Goal: Download file/media

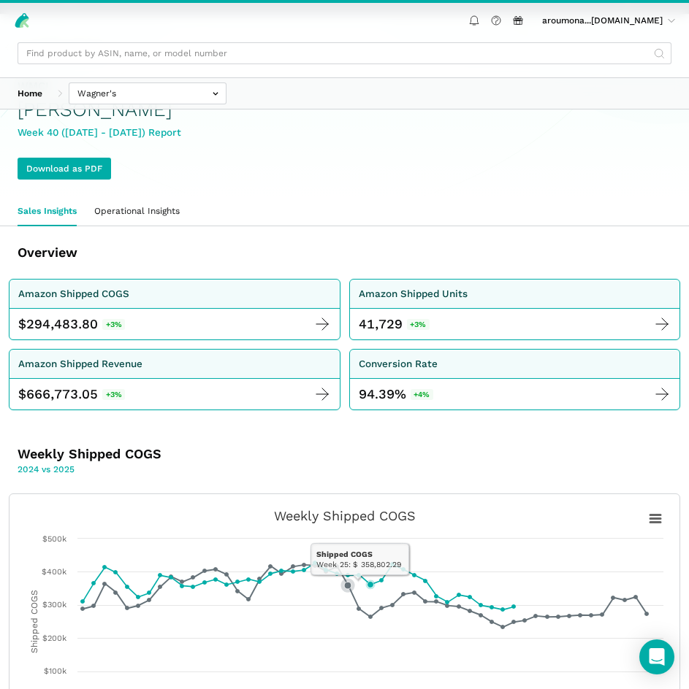
scroll to position [89, 0]
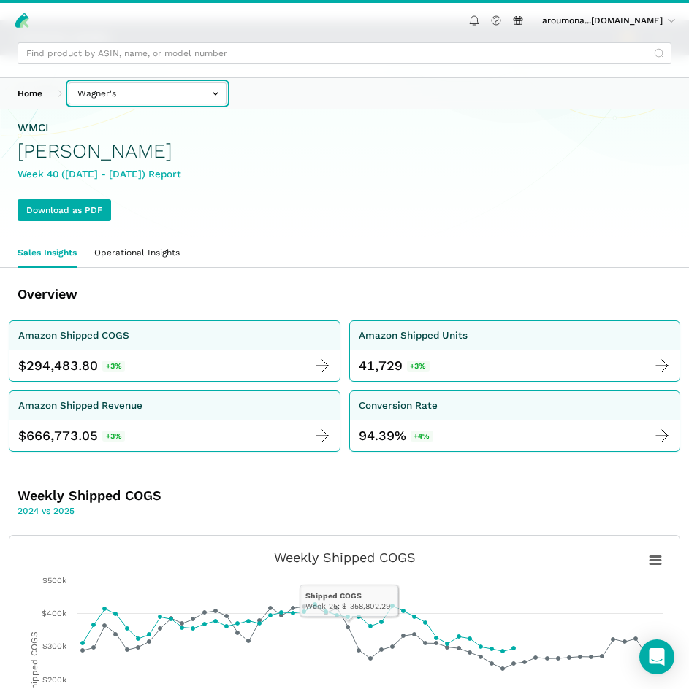
click at [127, 91] on input "text" at bounding box center [148, 94] width 158 height 22
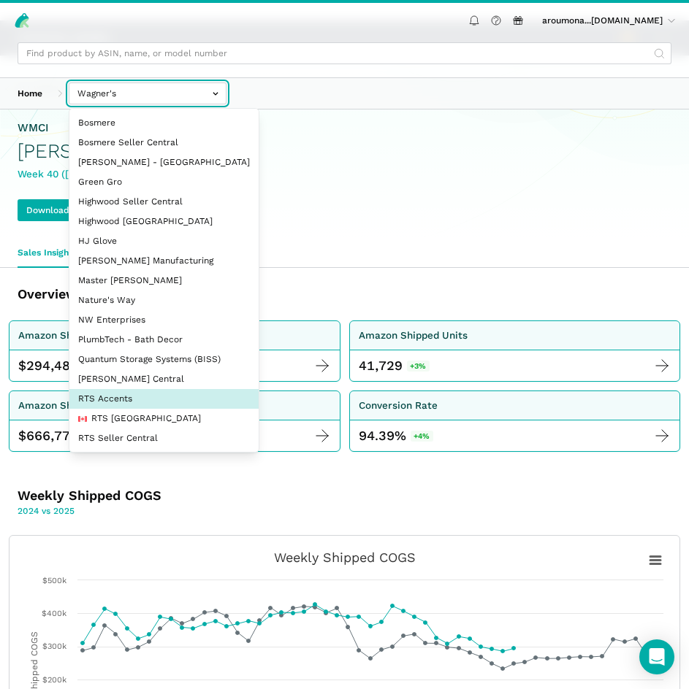
select select "DPHNLGULfjdmZCda3GrCfans"
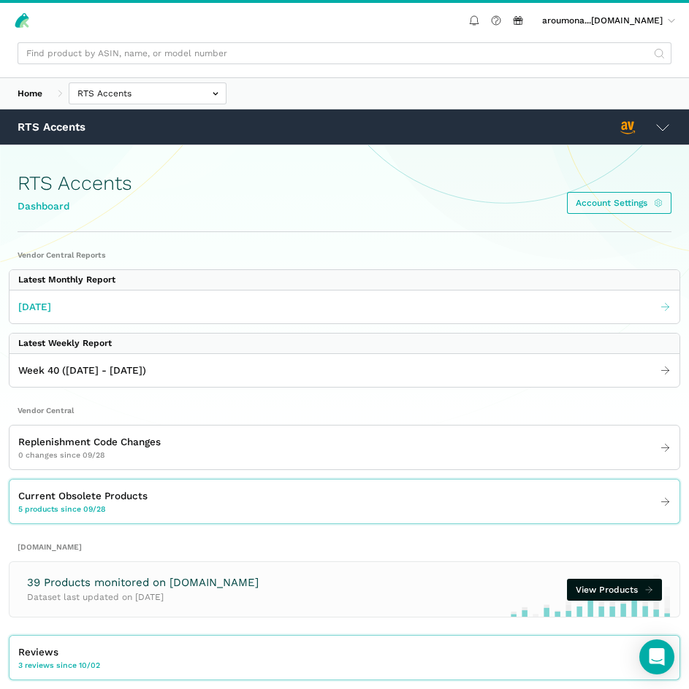
click at [138, 310] on link "September 2025" at bounding box center [344, 307] width 670 height 24
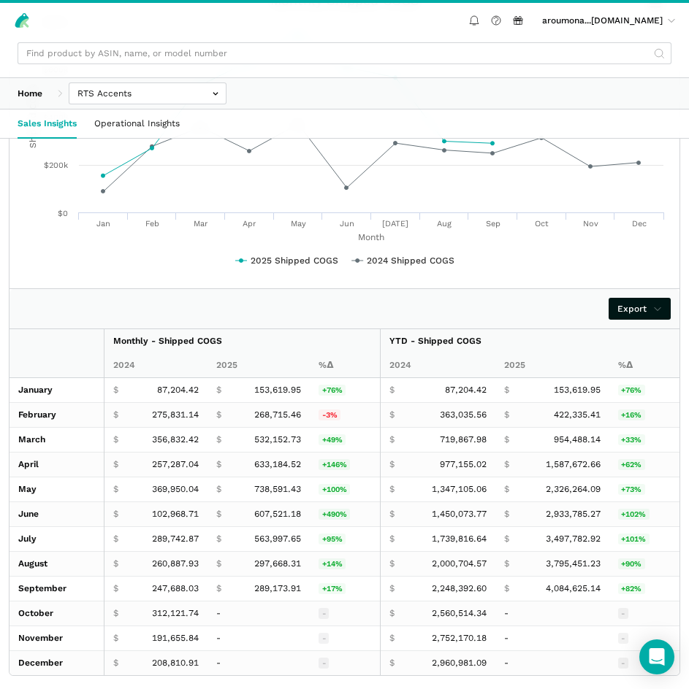
scroll to position [2126, 0]
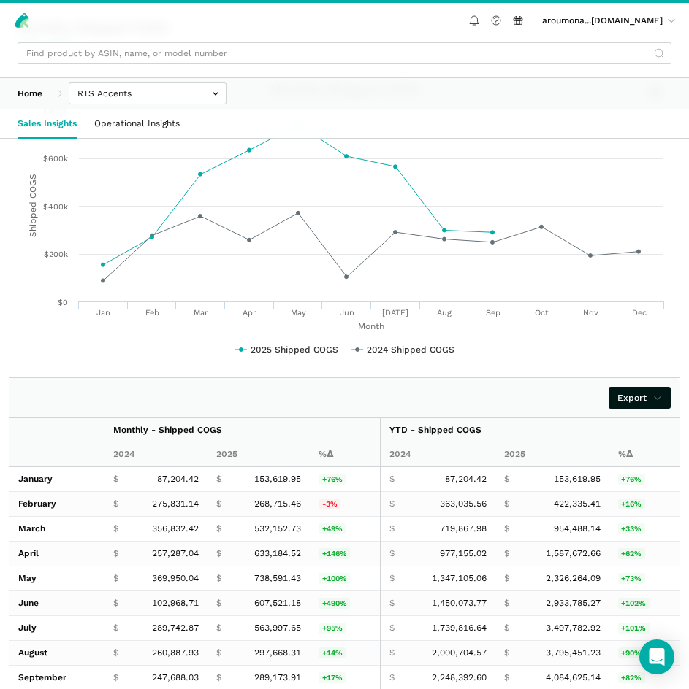
click at [392, 403] on div "Export" at bounding box center [344, 398] width 670 height 40
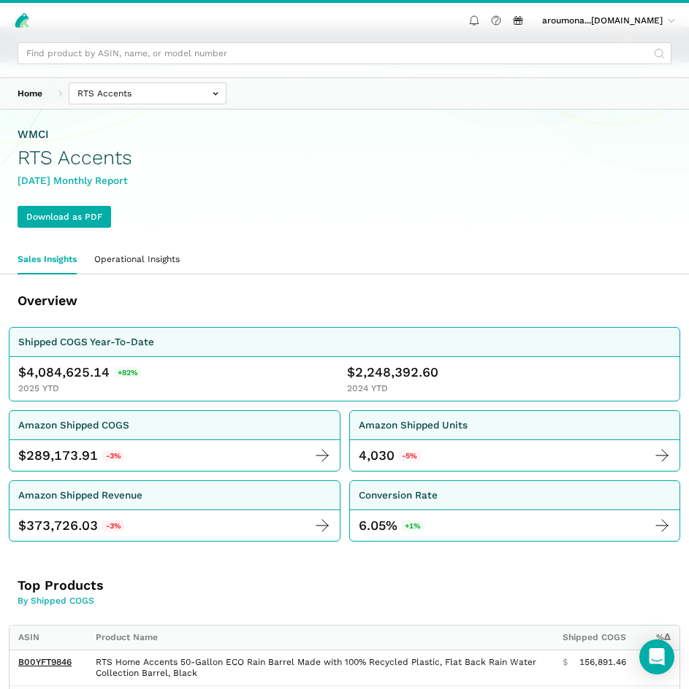
scroll to position [79, 0]
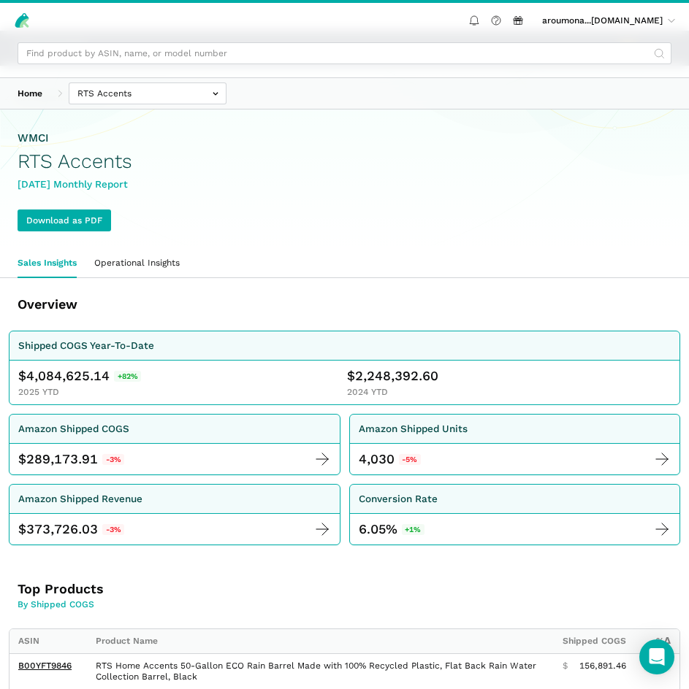
click at [563, 231] on div "Download as PDF" at bounding box center [345, 221] width 654 height 22
